Goal: Information Seeking & Learning: Learn about a topic

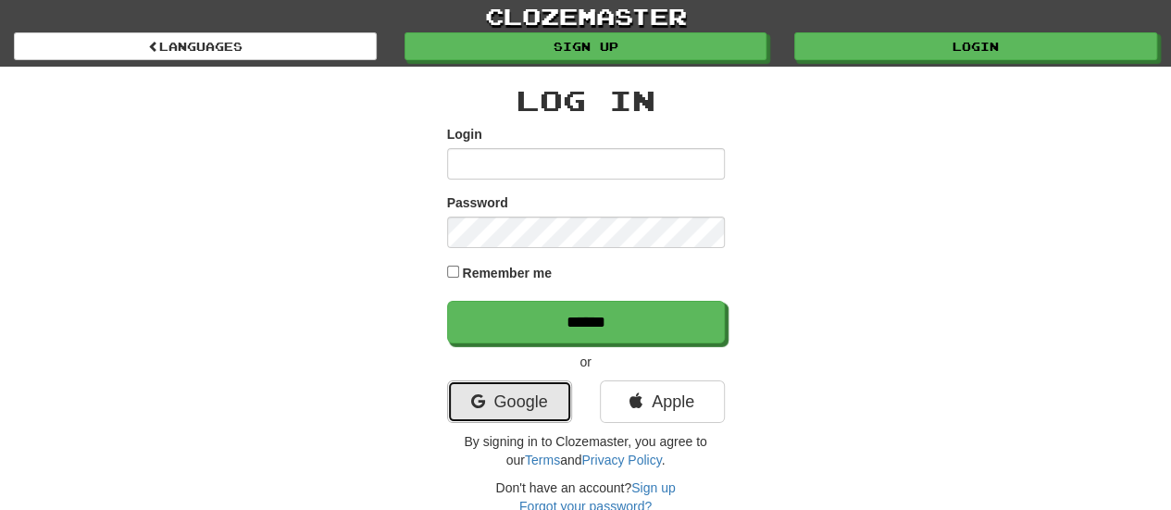
click at [509, 412] on link "Google" at bounding box center [509, 402] width 125 height 43
